Goal: Task Accomplishment & Management: Use online tool/utility

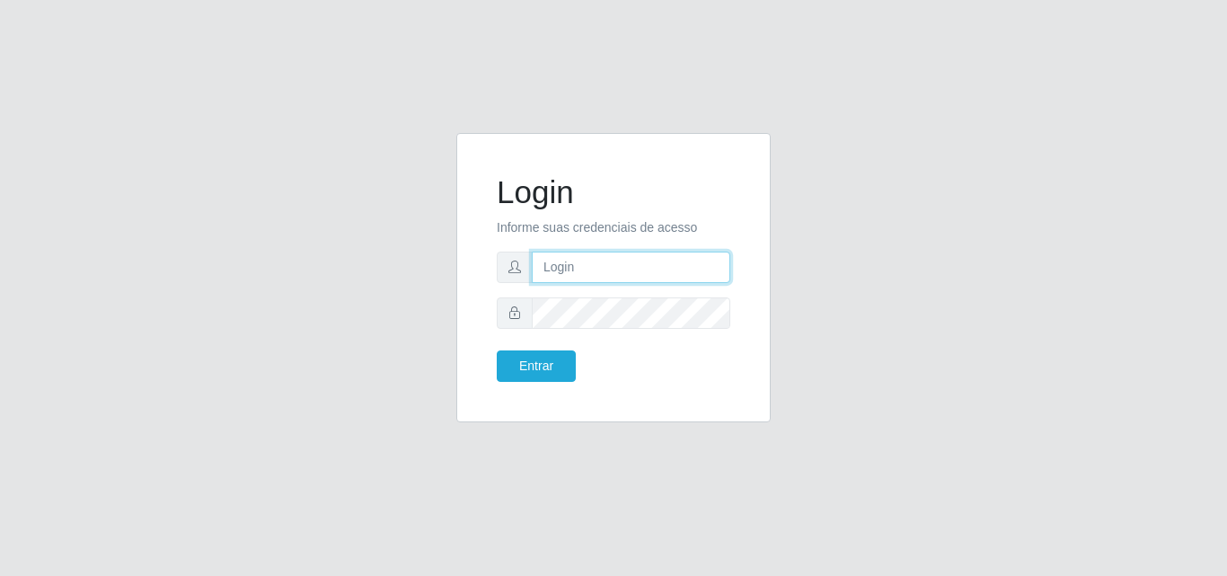
click at [631, 269] on input "text" at bounding box center [631, 267] width 199 height 31
type input "[EMAIL_ADDRESS][DOMAIN_NAME]"
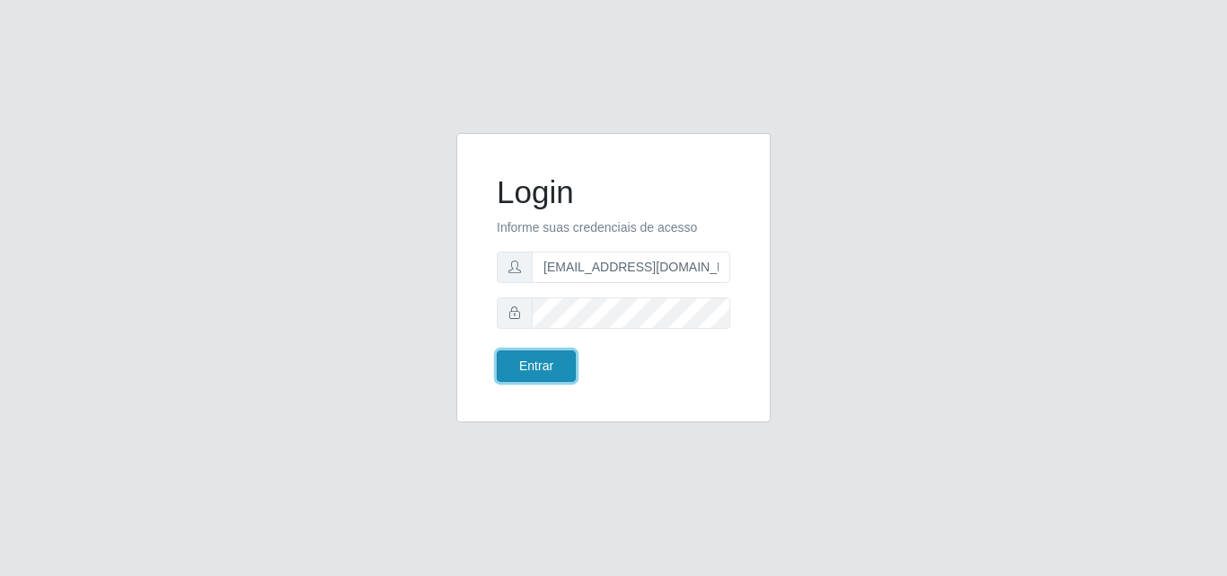
click at [530, 361] on button "Entrar" at bounding box center [536, 365] width 79 height 31
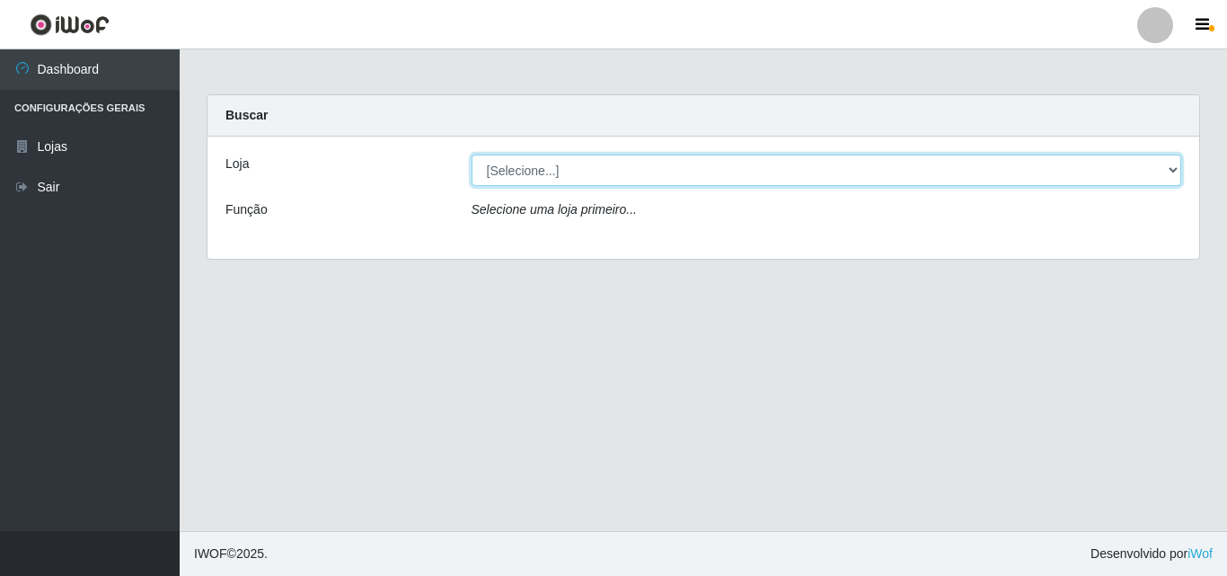
click at [1172, 175] on select "[Selecione...] Corte Fácil - Unidade Emaús" at bounding box center [827, 170] width 711 height 31
select select "201"
click at [472, 155] on select "[Selecione...] Corte Fácil - Unidade Emaús" at bounding box center [827, 170] width 711 height 31
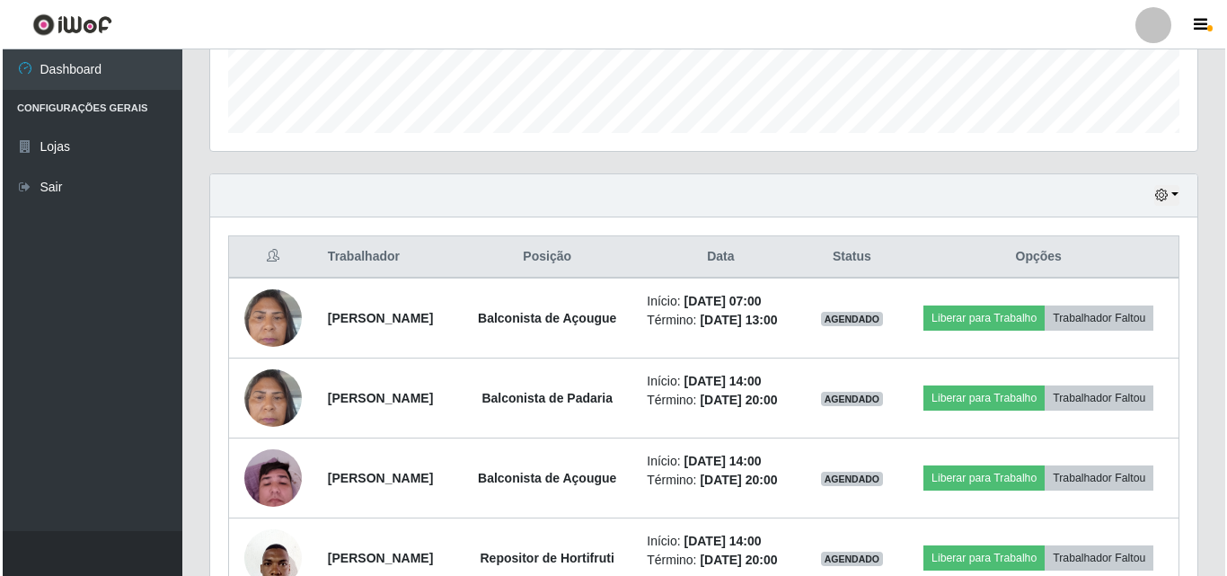
scroll to position [495, 0]
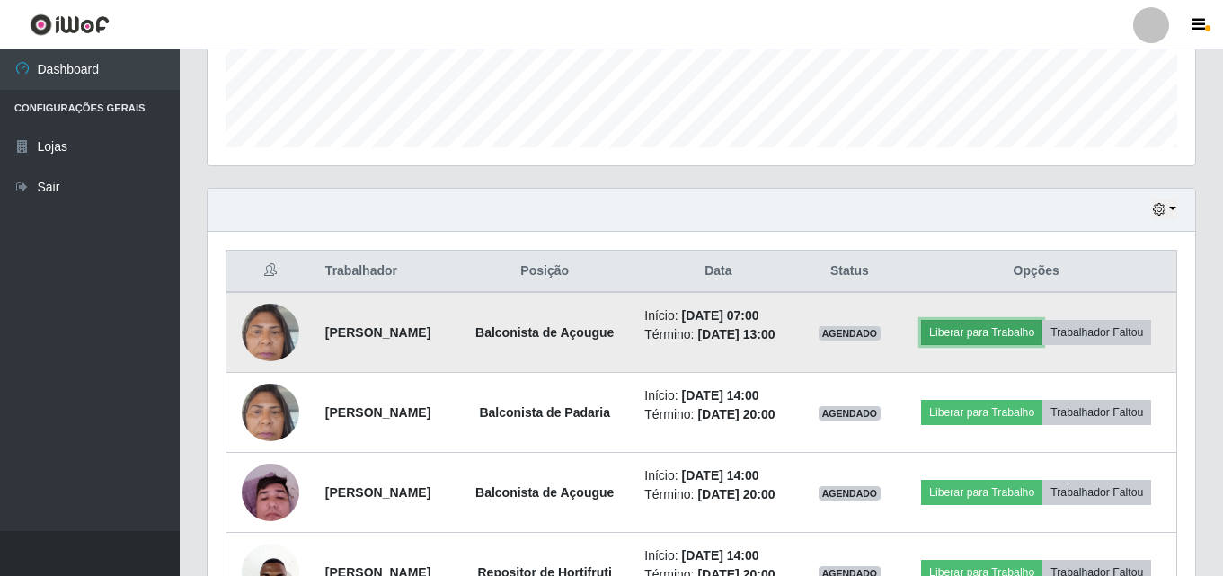
click at [1031, 323] on button "Liberar para Trabalho" at bounding box center [981, 332] width 121 height 25
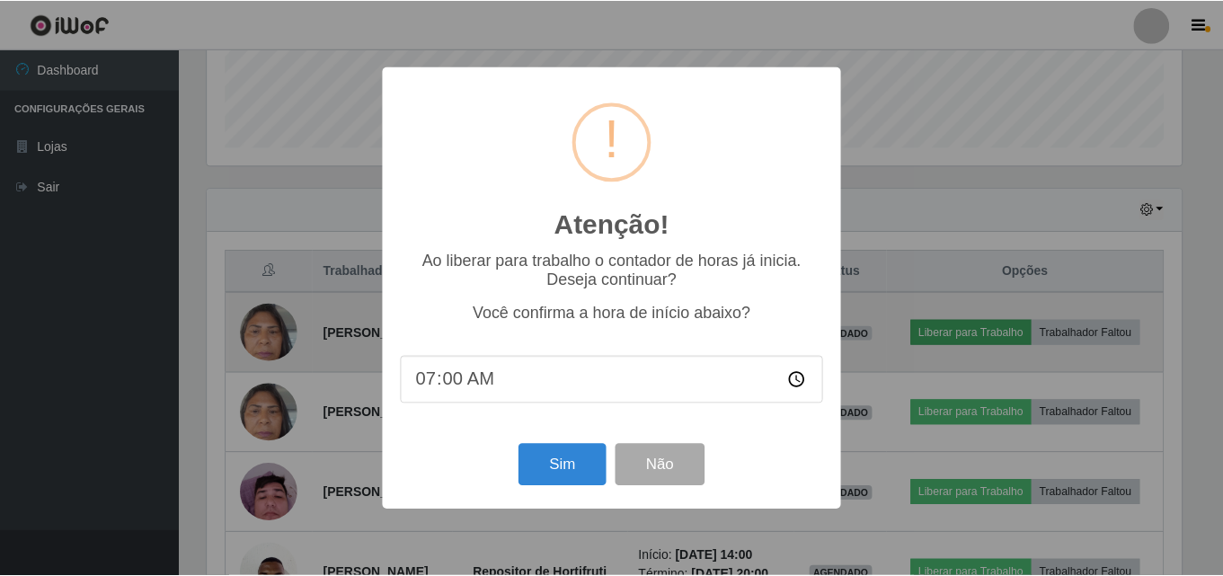
scroll to position [373, 978]
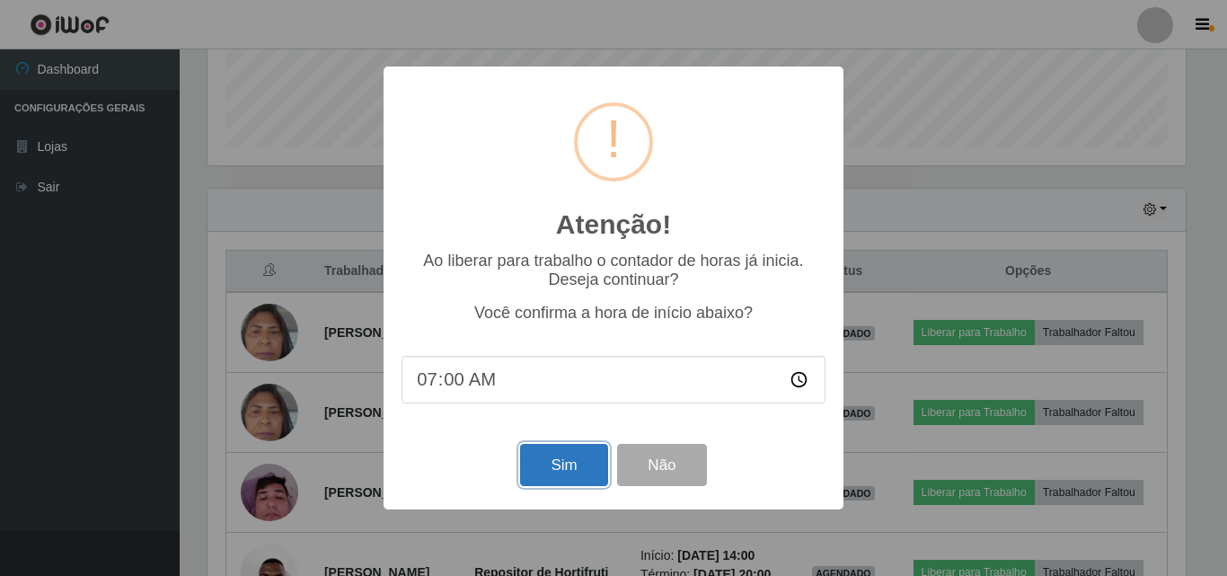
click at [560, 457] on button "Sim" at bounding box center [563, 465] width 87 height 42
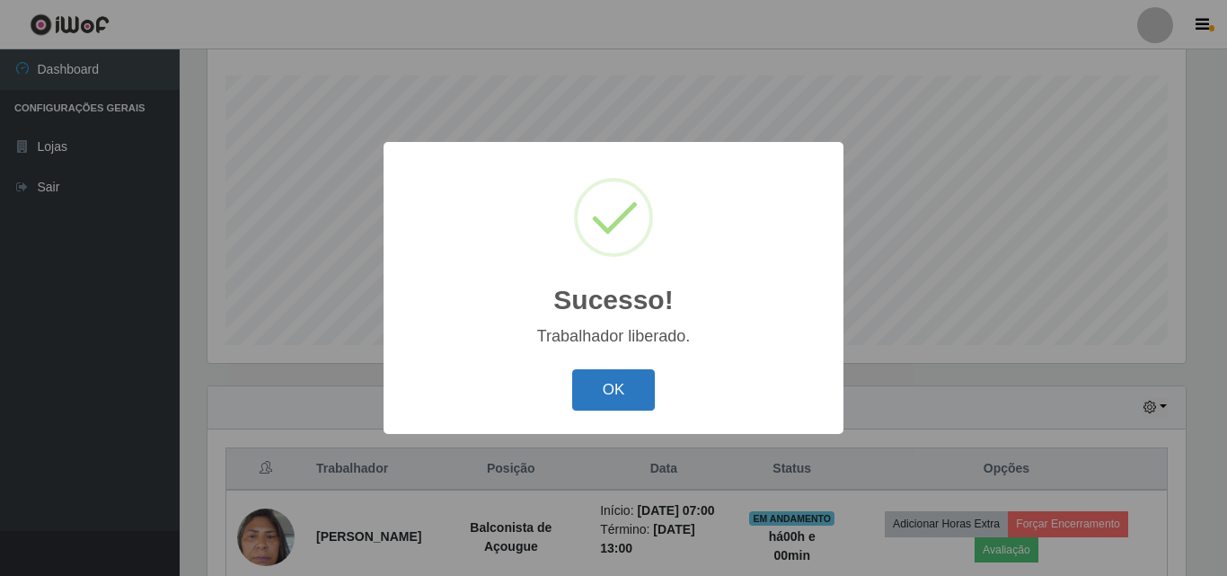
click at [608, 401] on button "OK" at bounding box center [614, 390] width 84 height 42
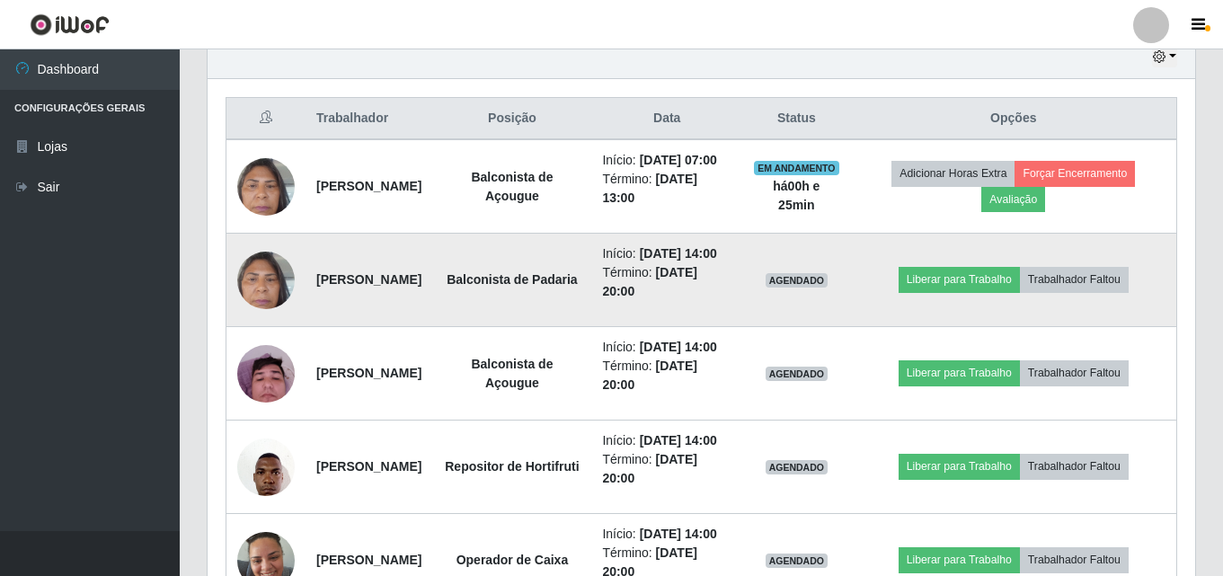
scroll to position [679, 0]
